Goal: Use online tool/utility

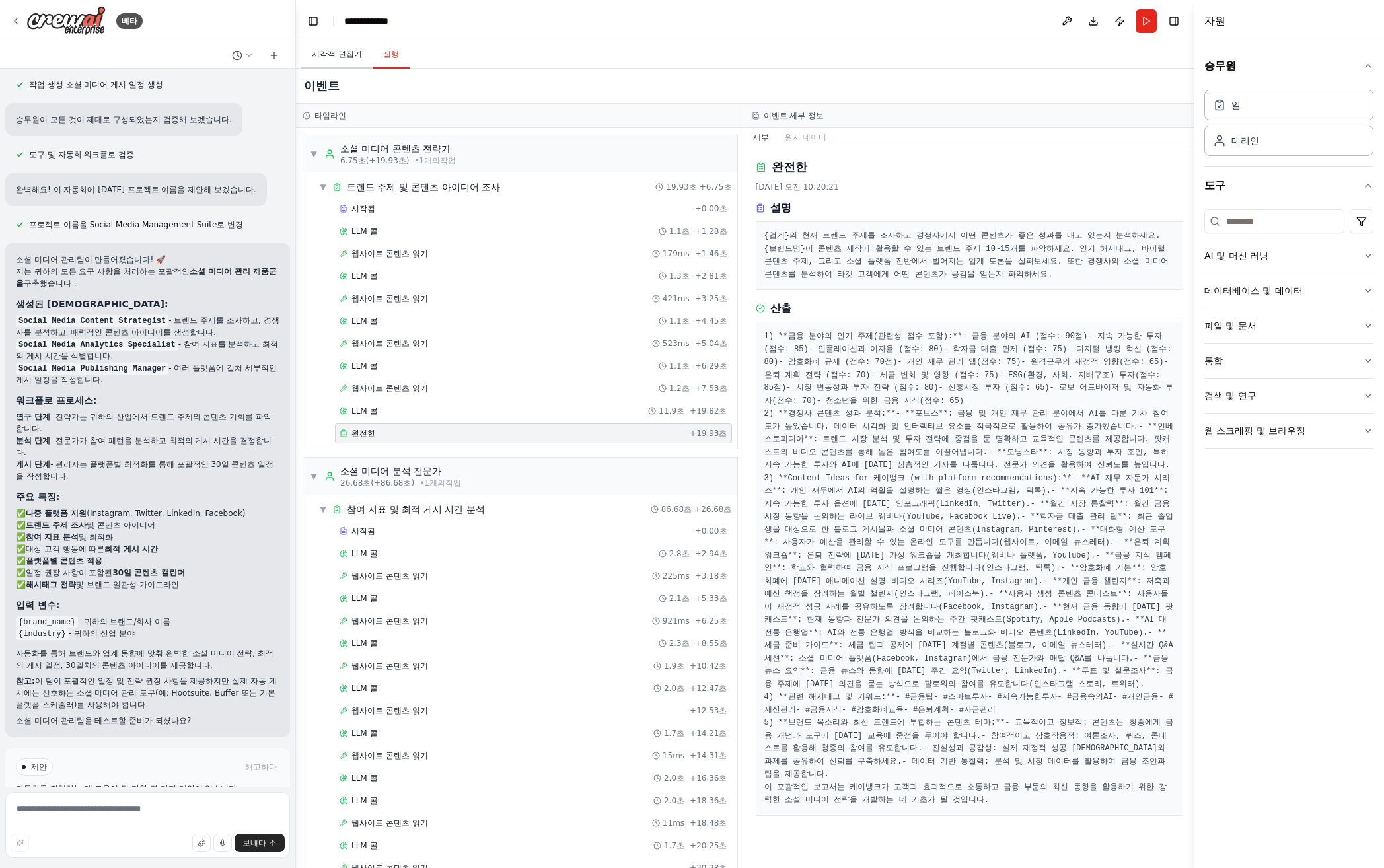
click at [332, 46] on button "시각적 편집기" at bounding box center [336, 54] width 71 height 28
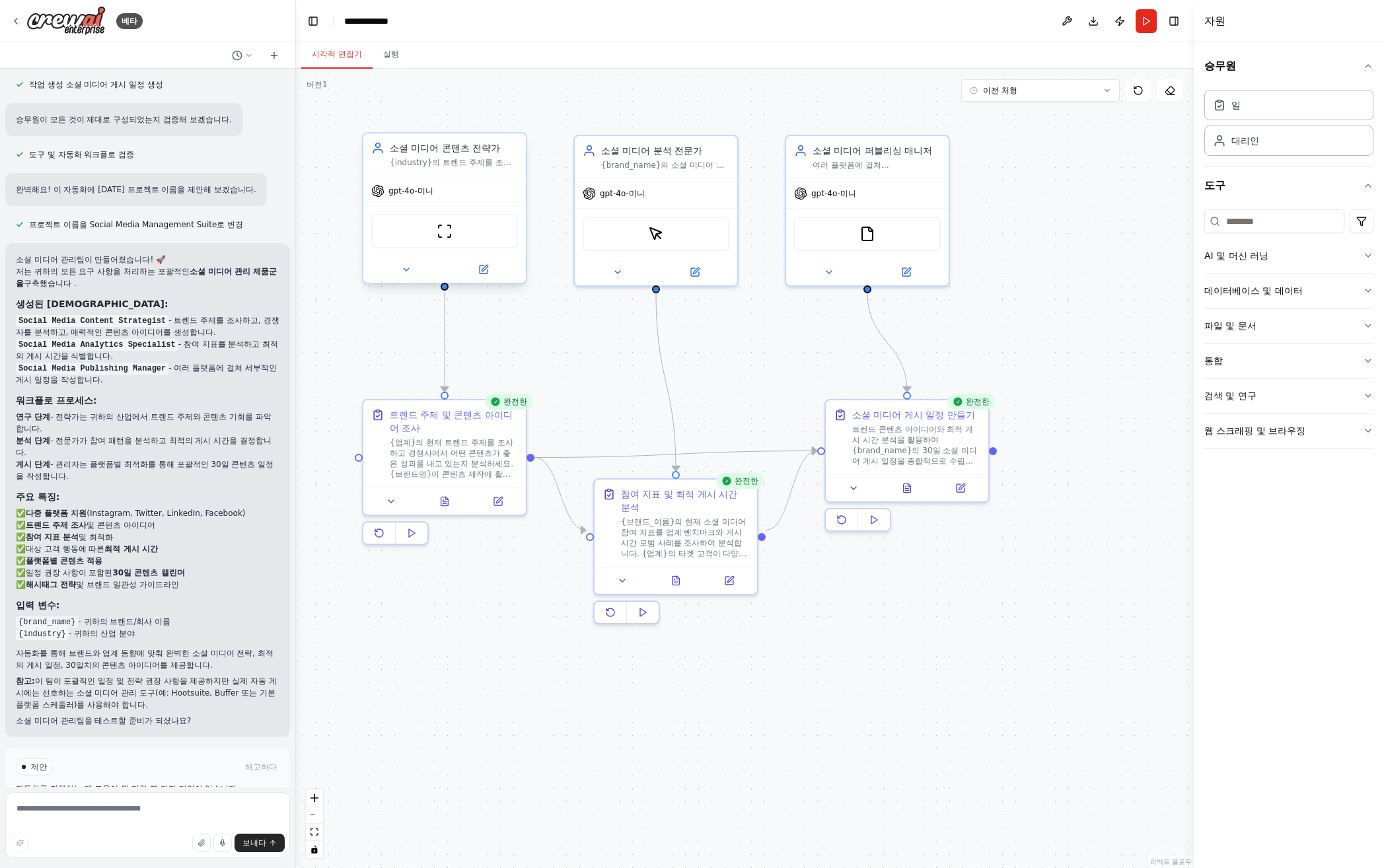
click at [474, 160] on font "{industry}의 트렌드 주제를 조사하고, 경쟁사 콘텐츠를 분석하고, 브랜드 목소리와 청중의 관심사에 맞는 매력적인 콘텐츠 아이디어를 만들…" at bounding box center [453, 194] width 126 height 73
click at [483, 276] on button at bounding box center [483, 269] width 75 height 16
click at [410, 447] on font "{업계}의 현재 트렌드 주제를 조사하고 경쟁사에서 어떤 콘텐츠가 좋은 성과를 내고 있는지 분석하세요. {브랜드명}이 콘텐츠 제작에 활용할 수 …" at bounding box center [453, 498] width 127 height 125
click at [436, 447] on font "{업계}의 현재 트렌드 주제를 조사하고 경쟁사에서 어떤 콘텐츠가 좋은 성과를 내고 있는지 분석하세요. {브랜드명}이 콘텐츠 제작에 활용할 수 …" at bounding box center [453, 498] width 127 height 125
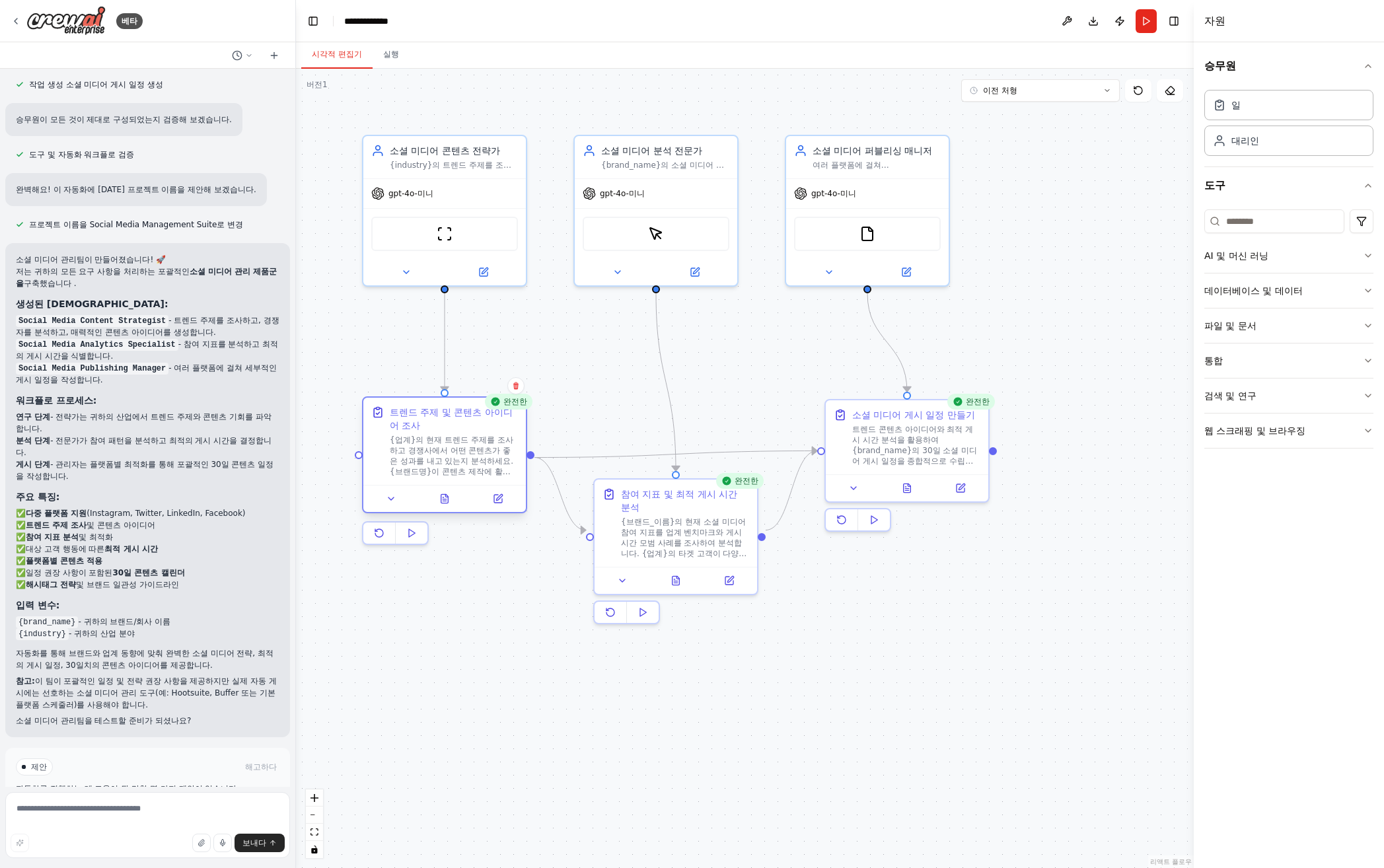
click at [436, 447] on font "{업계}의 현재 트렌드 주제를 조사하고 경쟁사에서 어떤 콘텐츠가 좋은 성과를 내고 있는지 분석하세요. {브랜드명}이 콘텐츠 제작에 활용할 수 …" at bounding box center [453, 498] width 127 height 125
click at [446, 460] on font "{업계}의 현재 트렌드 주제를 조사하고 경쟁사에서 어떤 콘텐츠가 좋은 성과를 내고 있는지 분석하세요. {브랜드명}이 콘텐츠 제작에 활용할 수 …" at bounding box center [453, 498] width 127 height 125
click at [445, 504] on button at bounding box center [445, 498] width 56 height 16
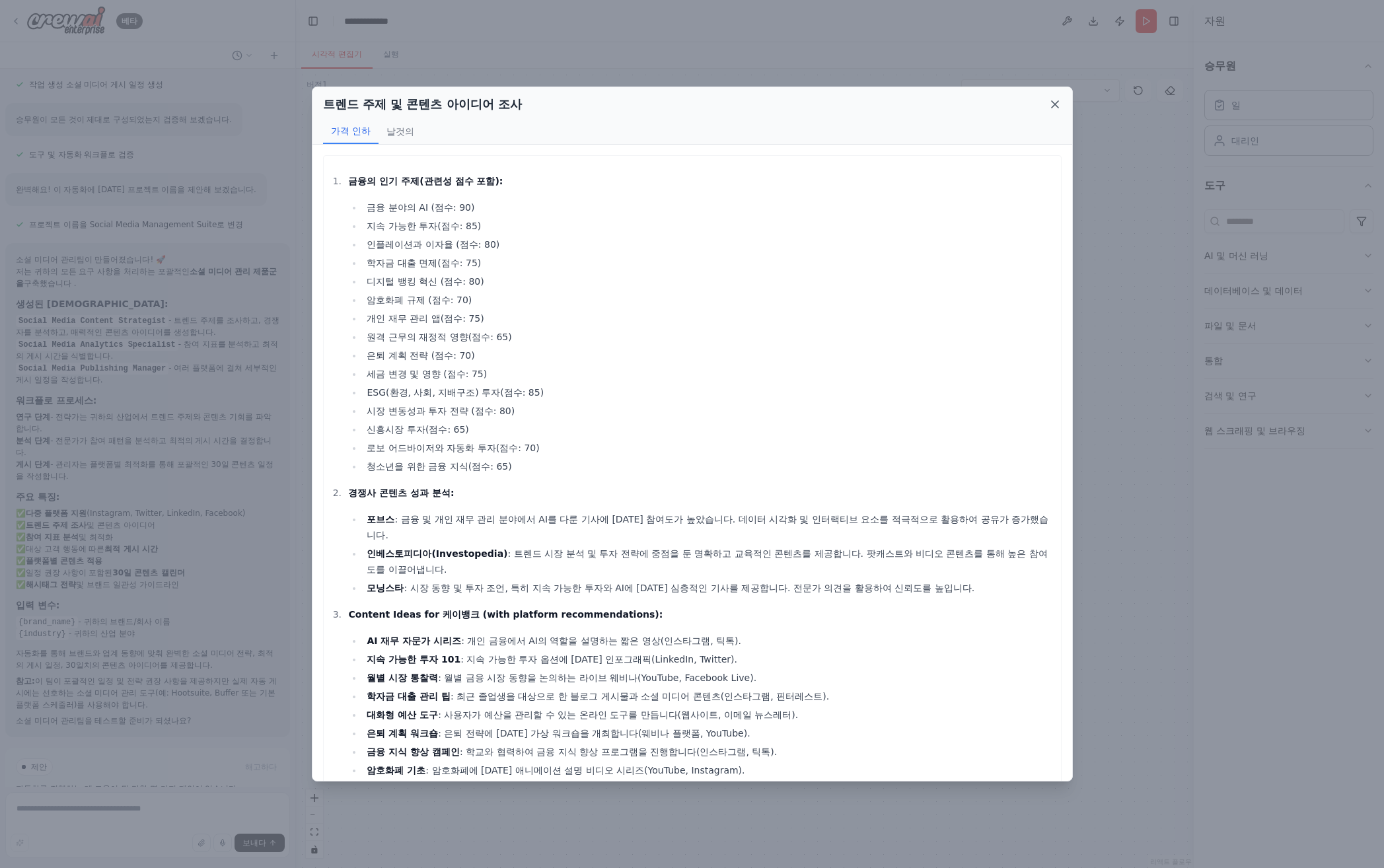
click at [1057, 103] on icon at bounding box center [1055, 104] width 13 height 13
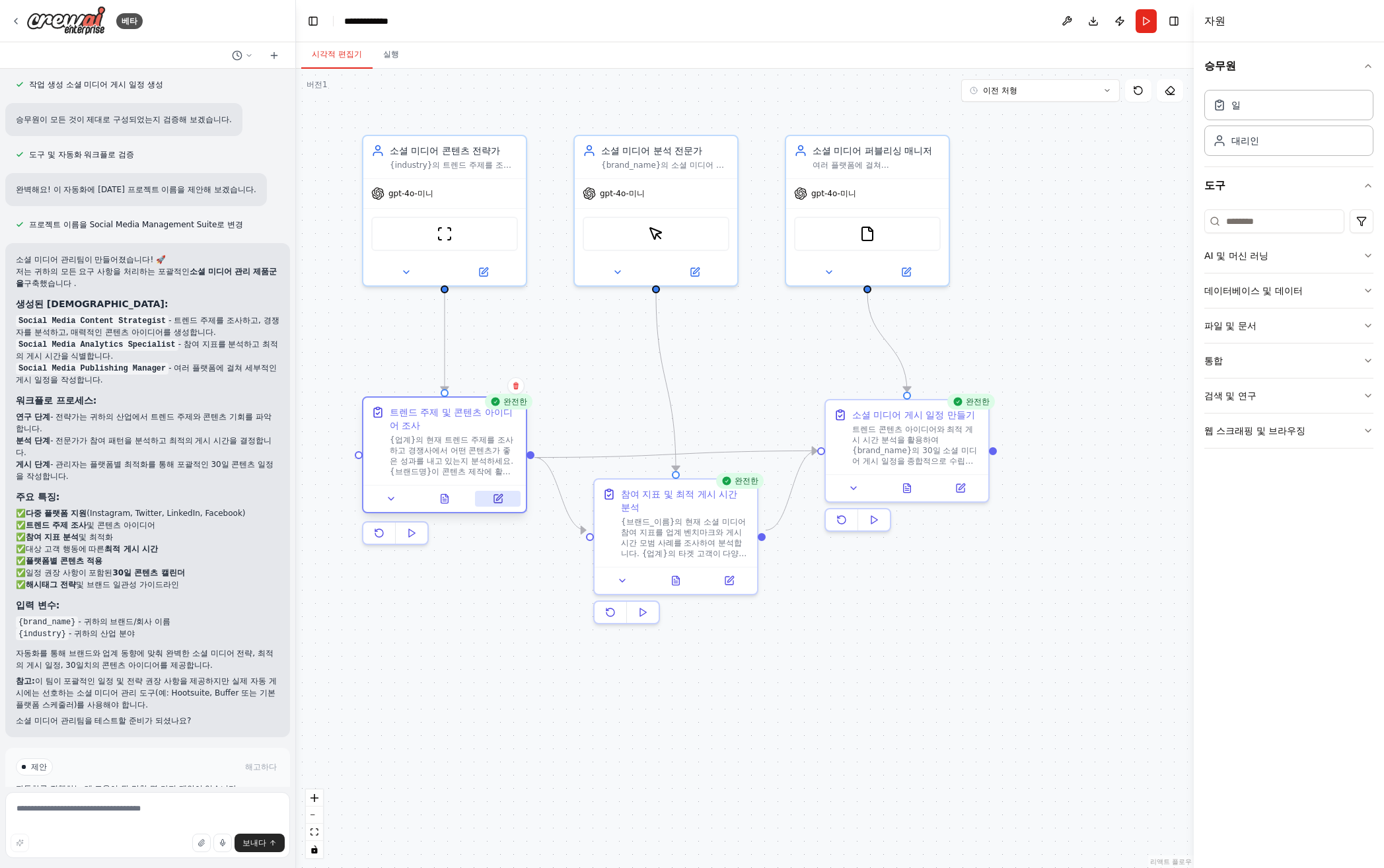
click at [496, 502] on icon at bounding box center [498, 499] width 8 height 8
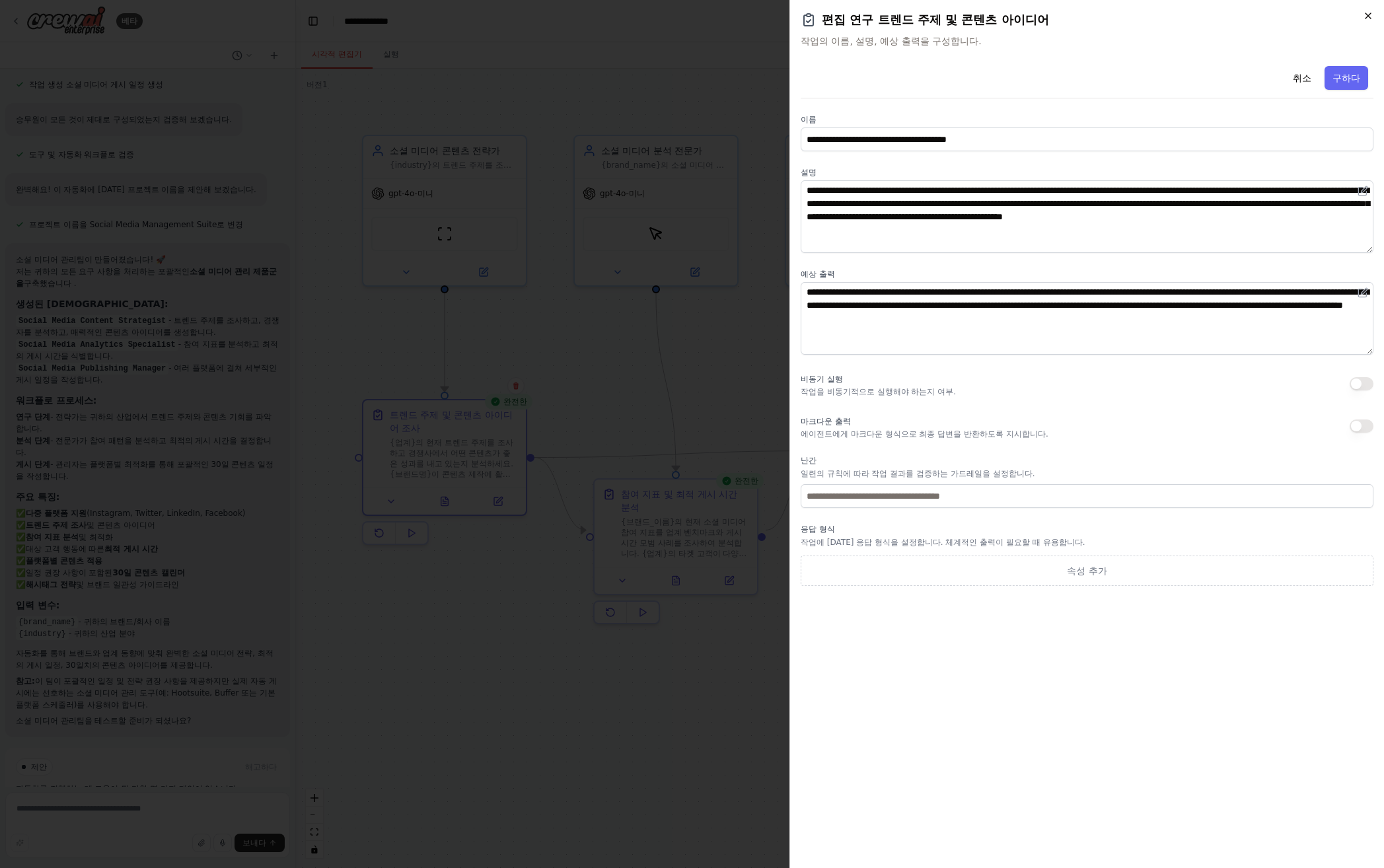
click at [1370, 15] on icon "button" at bounding box center [1368, 16] width 11 height 11
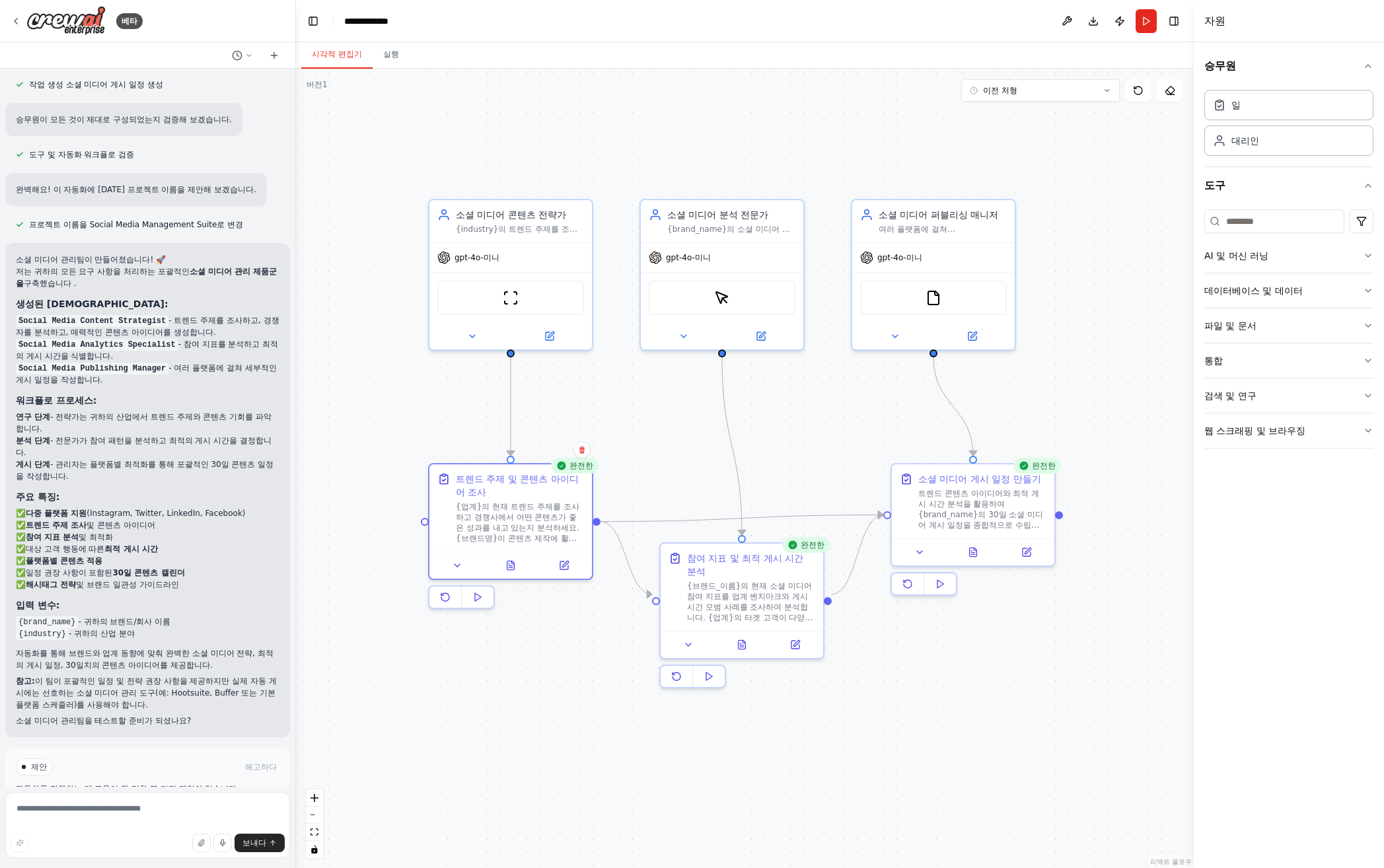
drag, startPoint x: 775, startPoint y: 658, endPoint x: 841, endPoint y: 723, distance: 92.6
click at [841, 723] on div ".deletable-edge-delete-btn { width: 20px; height: 20px; border: 0px solid #ffff…" at bounding box center [745, 468] width 898 height 799
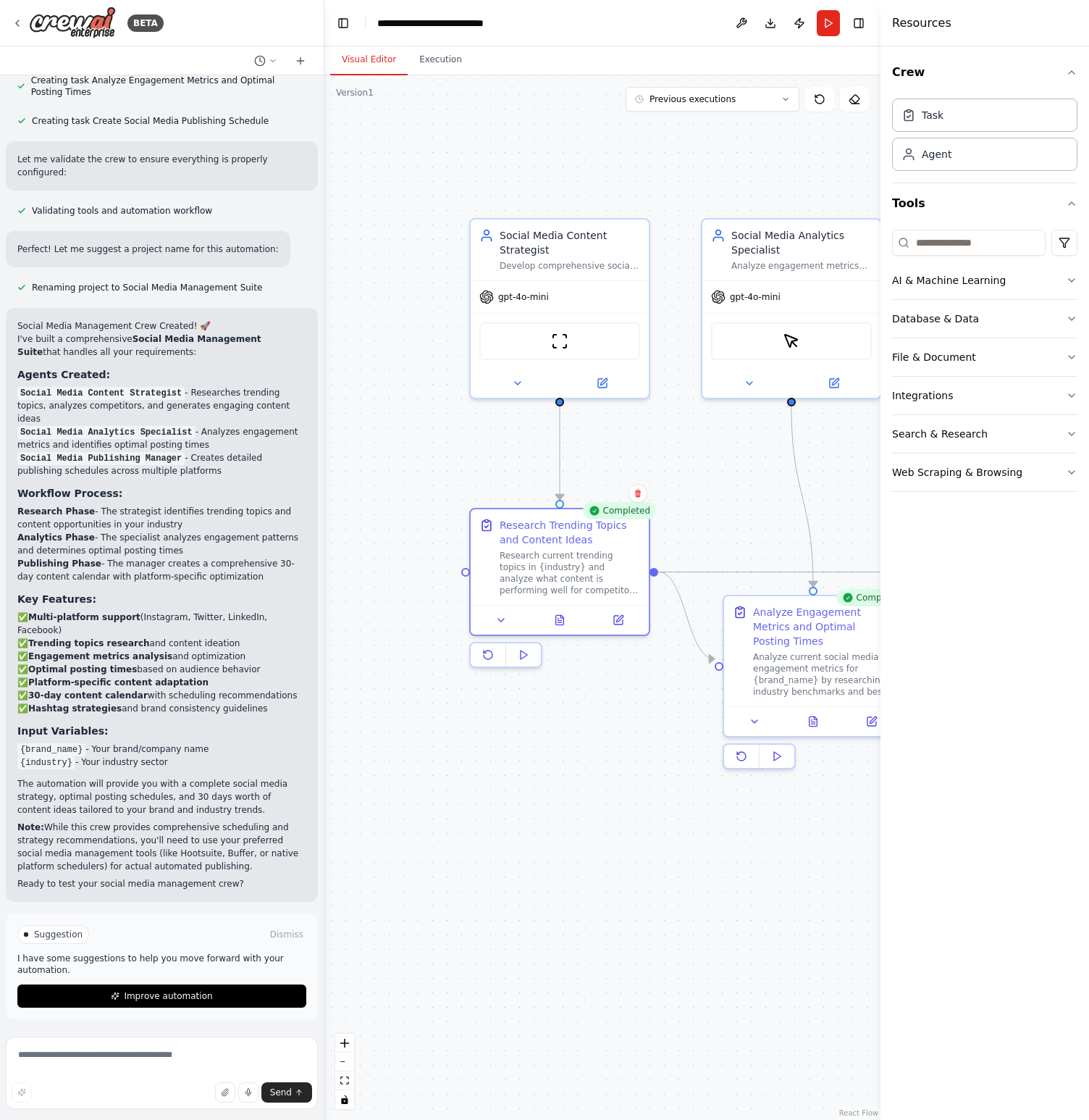
scroll to position [664, 0]
